Goal: Task Accomplishment & Management: Manage account settings

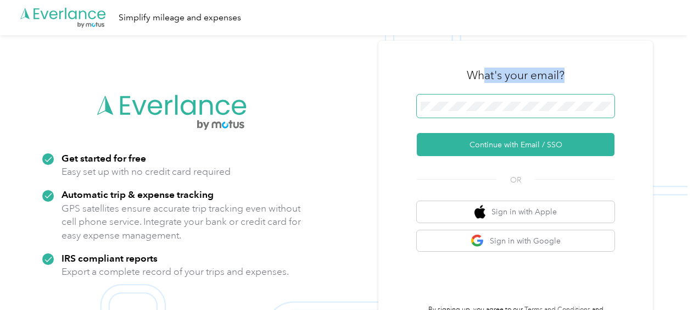
click at [486, 97] on div "What's your email? Continue with Email / SSO OR Sign in with Apple Sign in with…" at bounding box center [516, 190] width 198 height 268
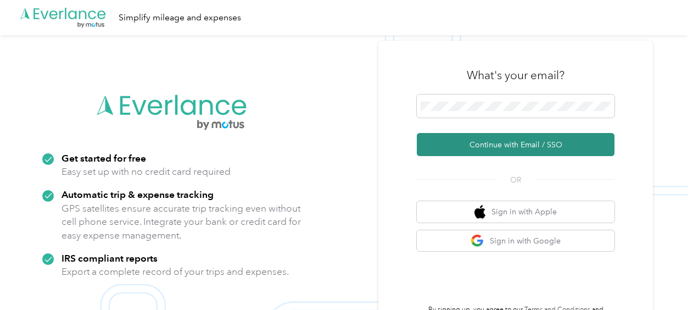
click at [483, 143] on button "Continue with Email / SSO" at bounding box center [516, 144] width 198 height 23
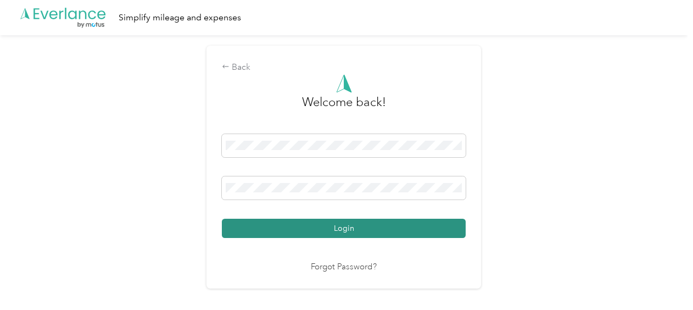
click at [344, 230] on button "Login" at bounding box center [344, 228] width 244 height 19
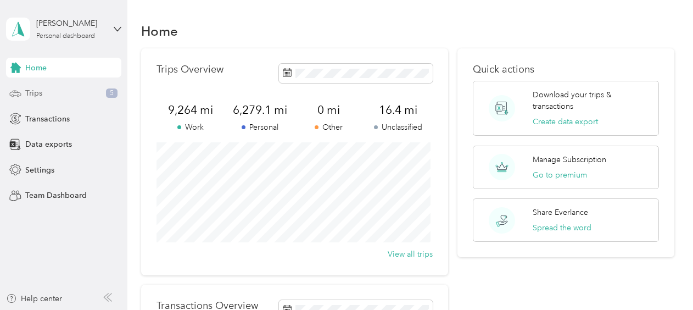
click at [33, 93] on span "Trips" at bounding box center [33, 93] width 17 height 12
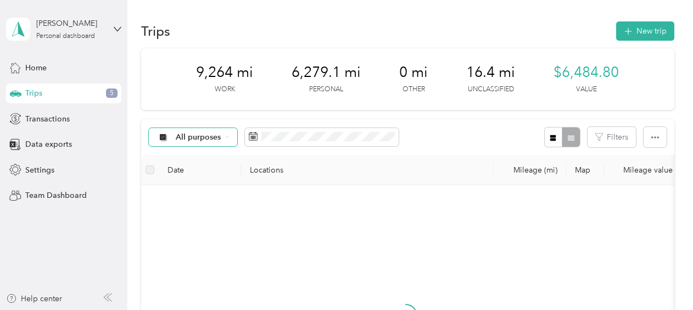
click at [228, 138] on icon at bounding box center [227, 137] width 4 height 4
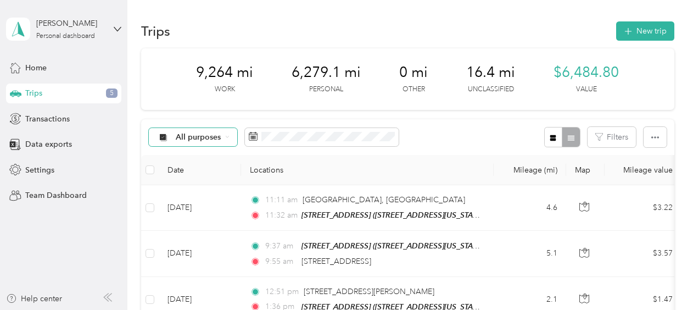
click at [193, 174] on span "Unclassified" at bounding box center [202, 172] width 53 height 12
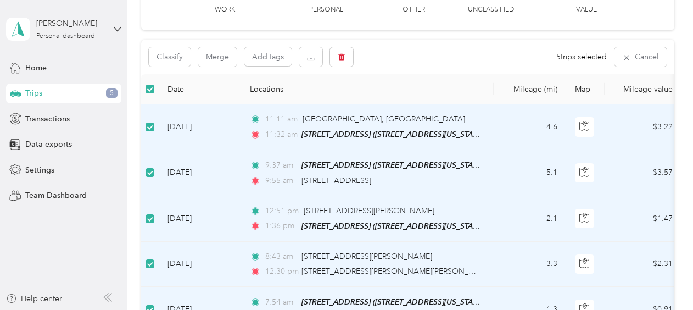
scroll to position [55, 0]
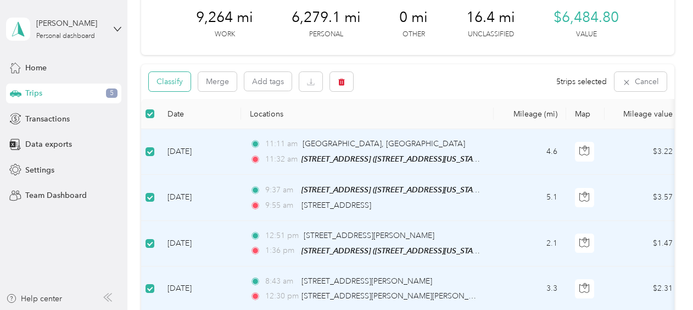
click at [182, 83] on button "Classify" at bounding box center [170, 81] width 42 height 19
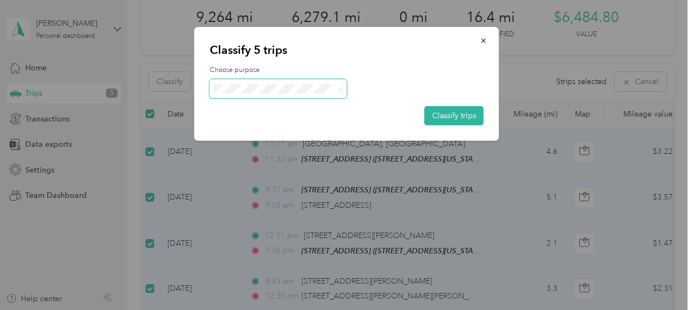
click at [339, 85] on span at bounding box center [340, 88] width 5 height 9
click at [339, 88] on icon at bounding box center [340, 89] width 5 height 5
click at [256, 131] on li "Personal" at bounding box center [278, 128] width 137 height 19
click at [441, 118] on button "Classify trips" at bounding box center [453, 115] width 59 height 19
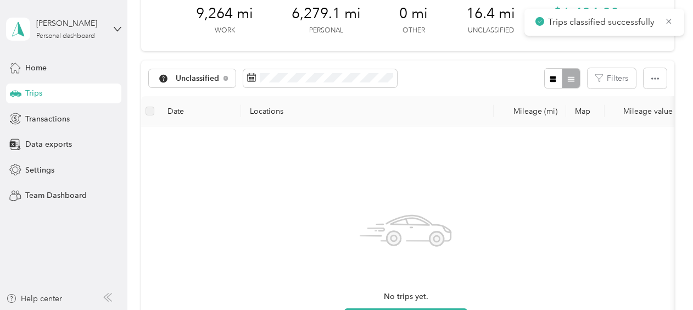
scroll to position [0, 0]
